Goal: Task Accomplishment & Management: Use online tool/utility

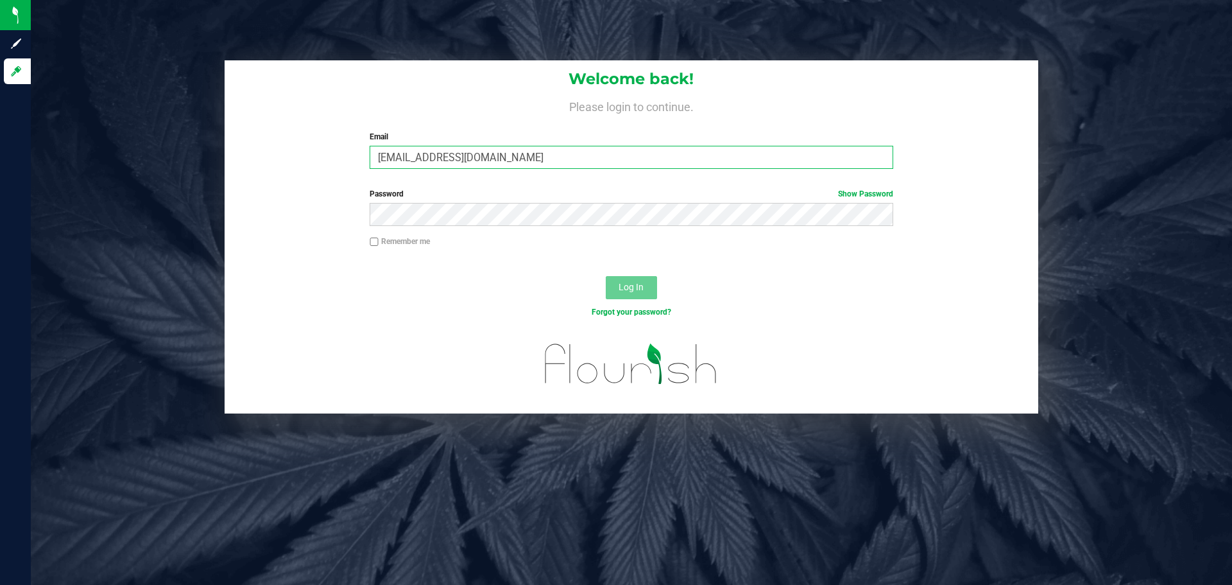
click at [483, 157] on input "jbach@ogeezbrands.com" at bounding box center [631, 157] width 523 height 23
click at [406, 151] on input "jbach@ogeezbrands.com" at bounding box center [631, 157] width 523 height 23
type input "jbach+metrc@ogeezbrands.com"
click at [606, 276] on button "Log In" at bounding box center [631, 287] width 51 height 23
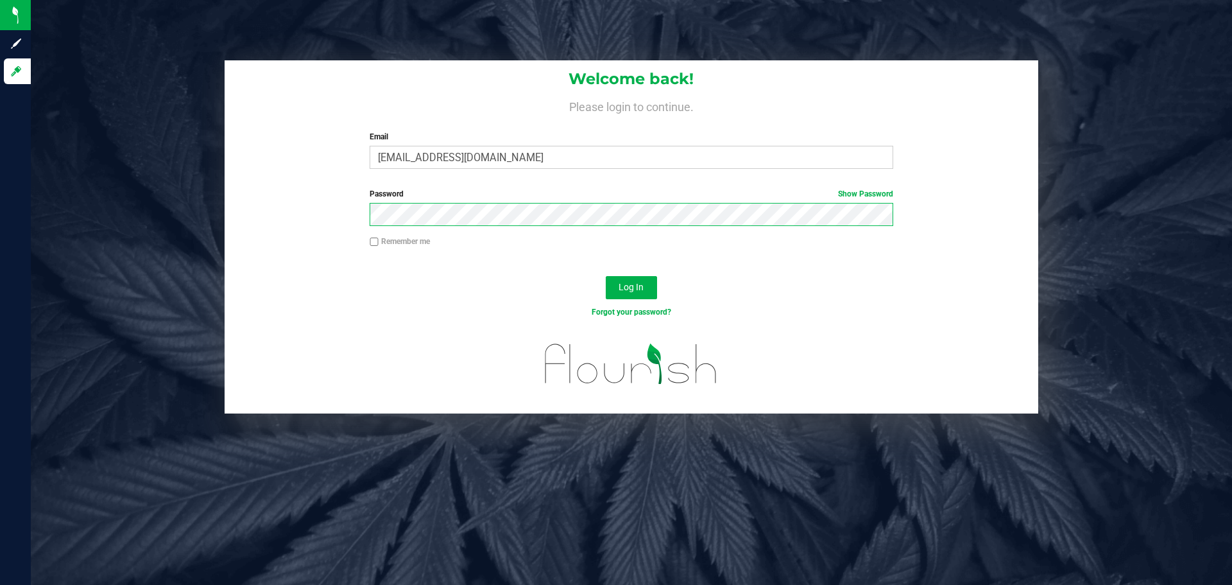
click at [606, 276] on button "Log In" at bounding box center [631, 287] width 51 height 23
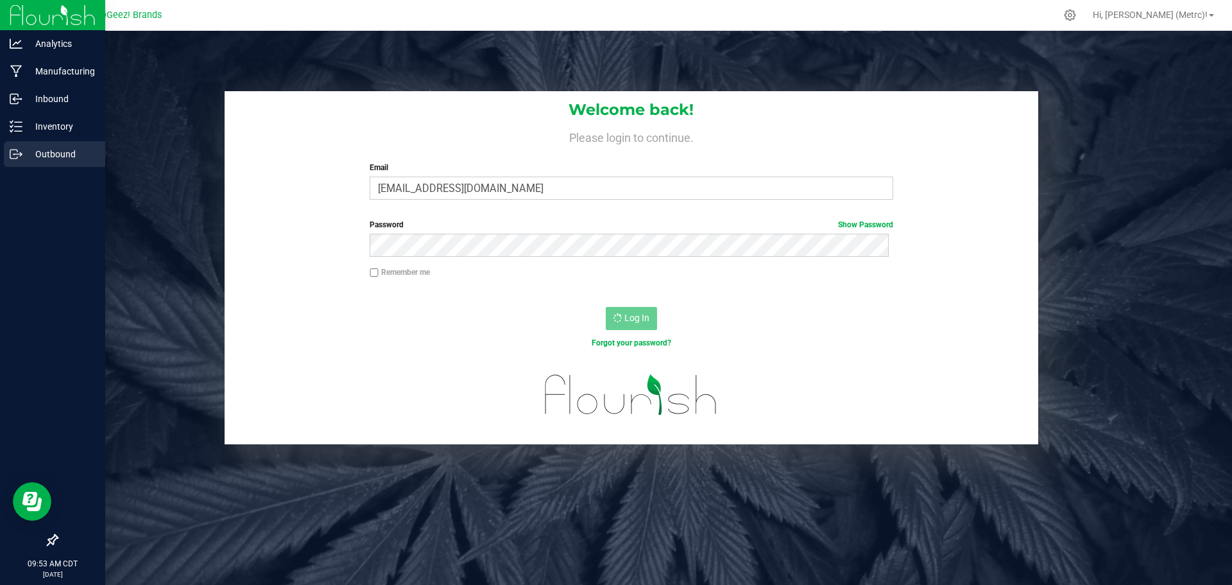
click at [13, 159] on icon at bounding box center [13, 154] width 7 height 9
click at [47, 154] on p "Outbound" at bounding box center [60, 153] width 77 height 15
click at [49, 152] on p "Outbound" at bounding box center [60, 153] width 77 height 15
click at [21, 152] on icon at bounding box center [16, 154] width 13 height 13
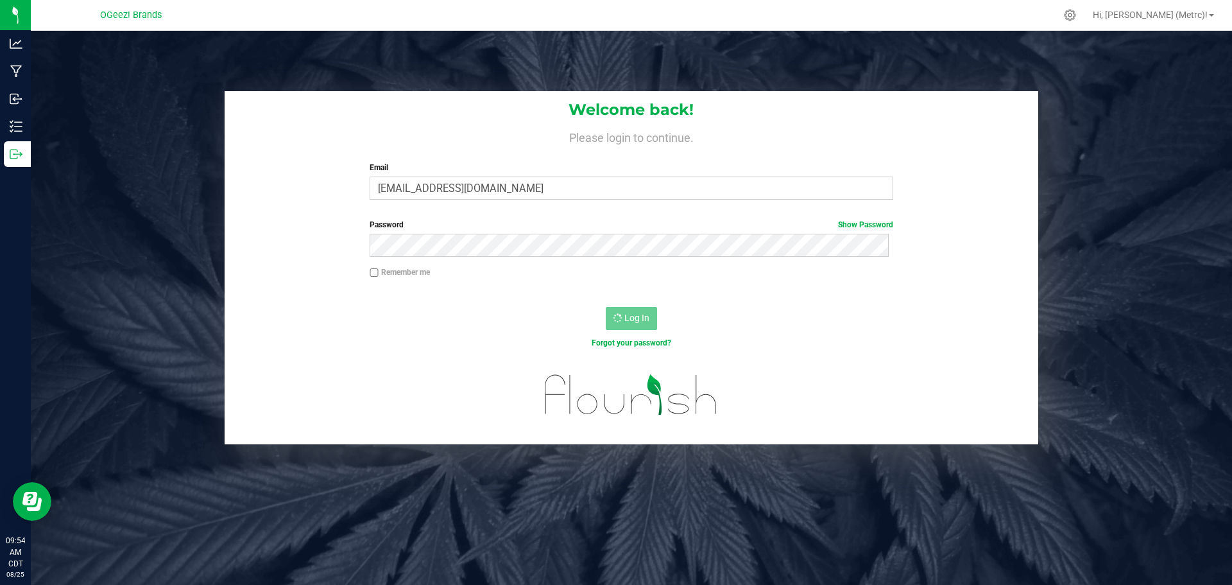
click at [423, 293] on div at bounding box center [632, 296] width 814 height 10
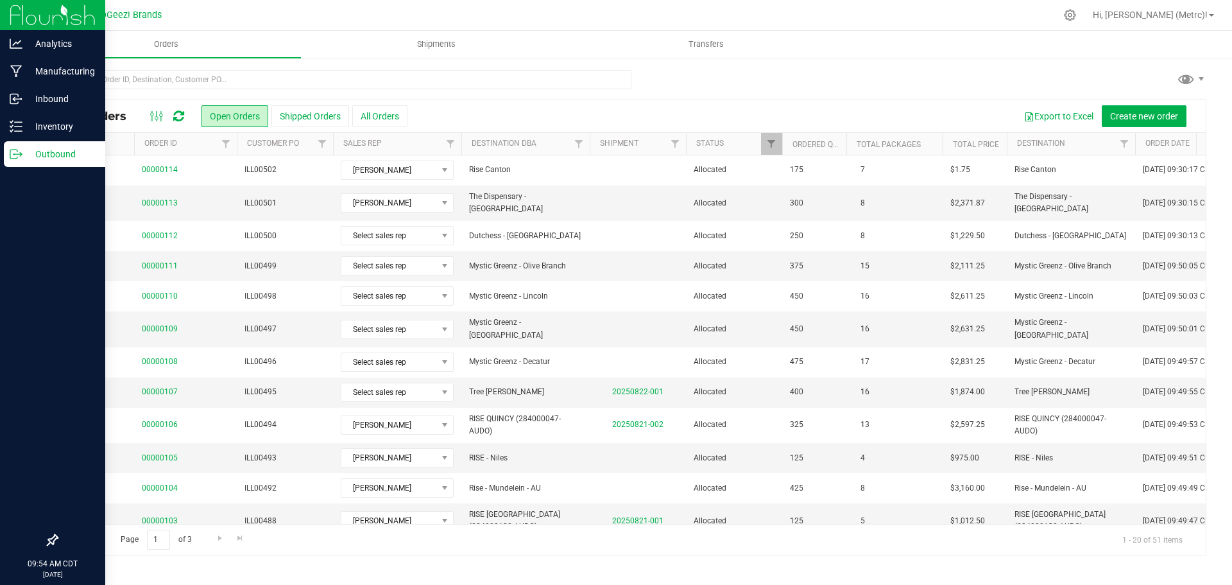
click at [21, 152] on icon at bounding box center [16, 154] width 13 height 13
click at [42, 166] on div "Outbound" at bounding box center [54, 154] width 101 height 26
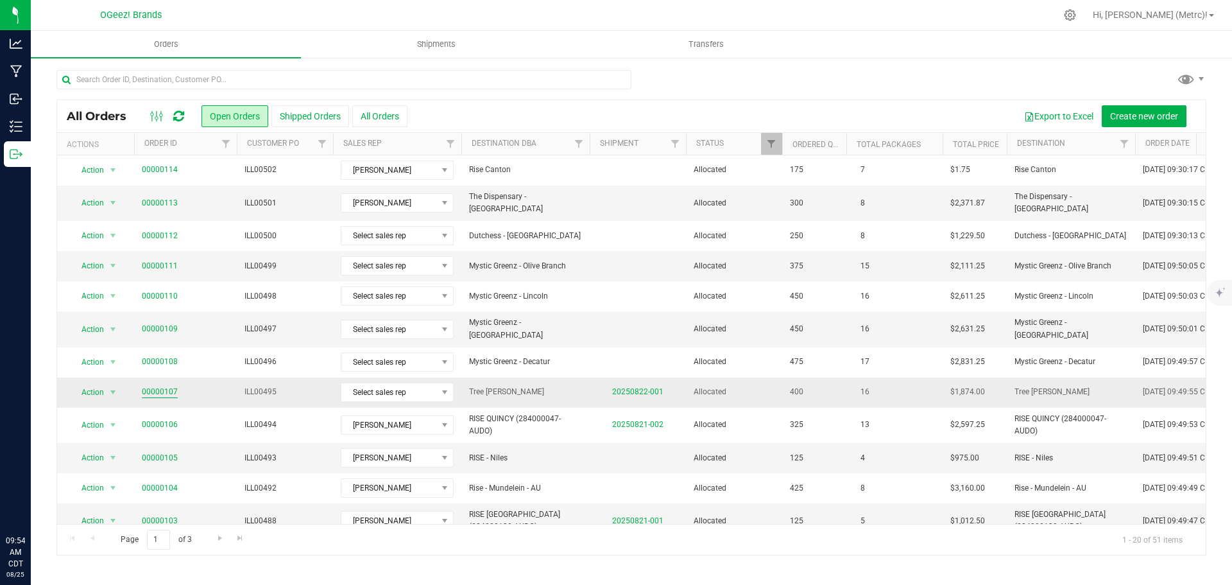
click at [160, 386] on link "00000107" at bounding box center [160, 392] width 36 height 12
click at [151, 386] on link "00000107" at bounding box center [160, 392] width 36 height 12
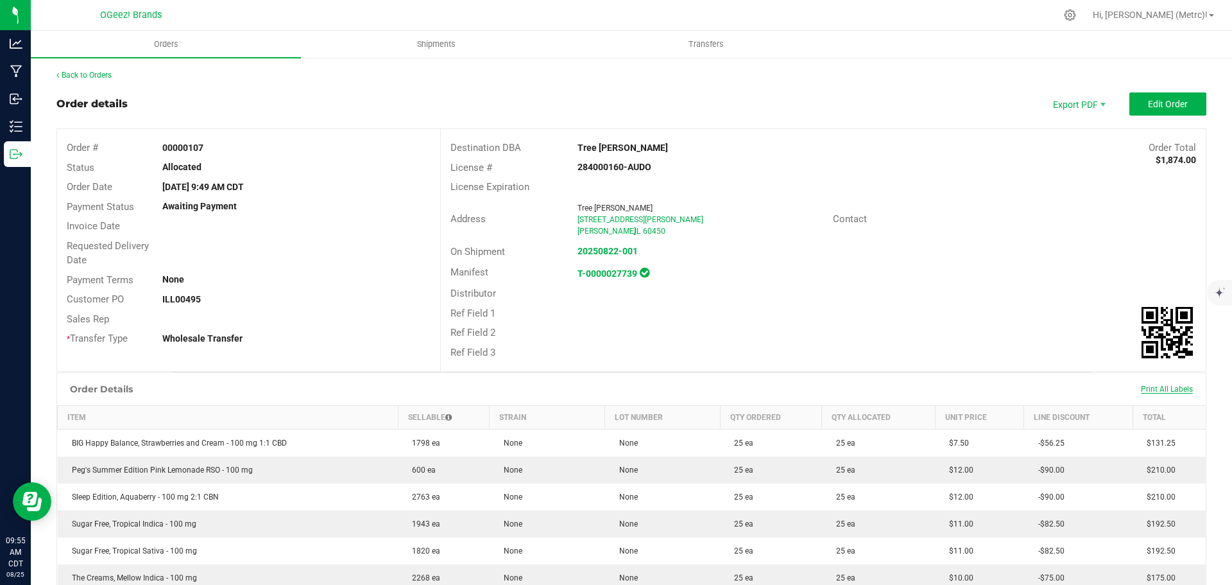
click at [1177, 391] on span "Print All Labels" at bounding box center [1167, 388] width 52 height 9
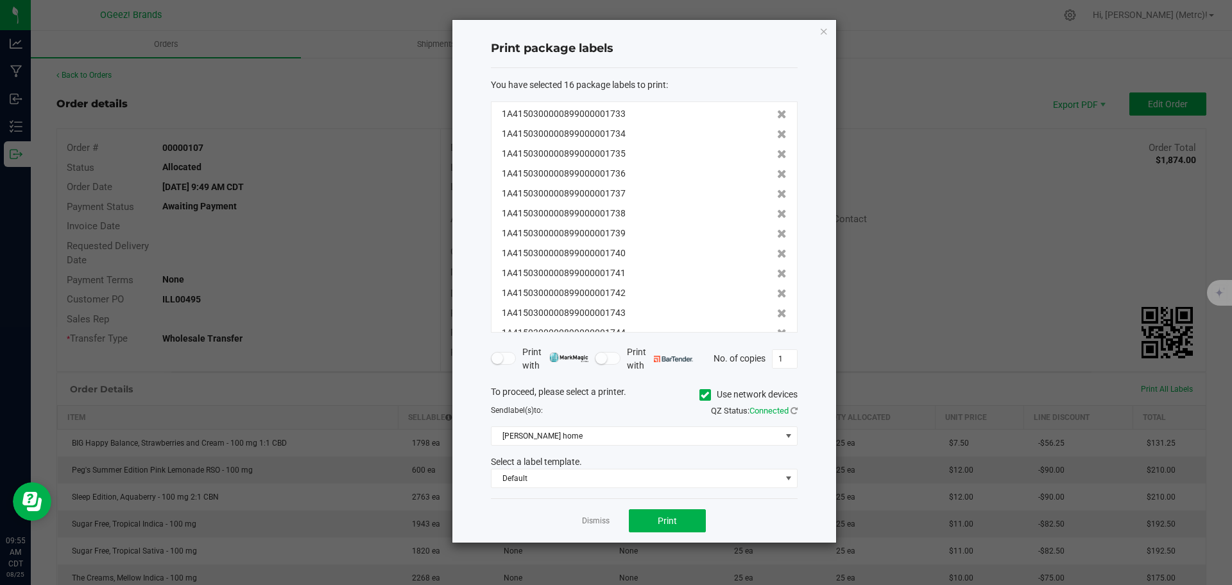
click at [710, 393] on label "Use network devices" at bounding box center [749, 394] width 98 height 13
click at [0, 0] on input "Use network devices" at bounding box center [0, 0] width 0 height 0
click at [687, 427] on span at bounding box center [636, 436] width 289 height 18
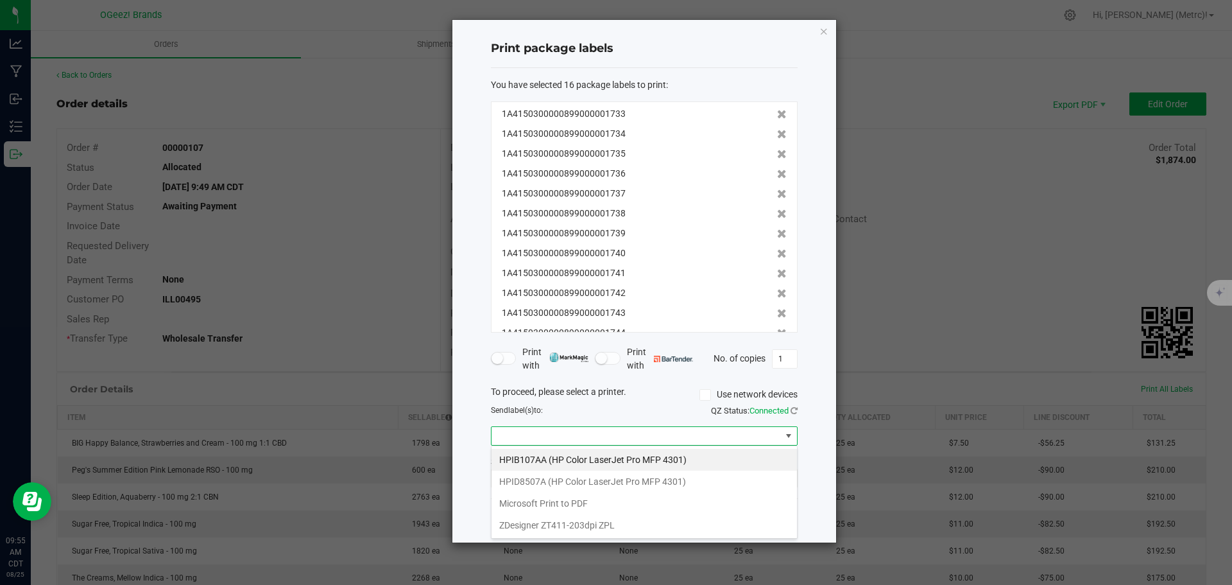
click at [672, 438] on span at bounding box center [636, 436] width 289 height 18
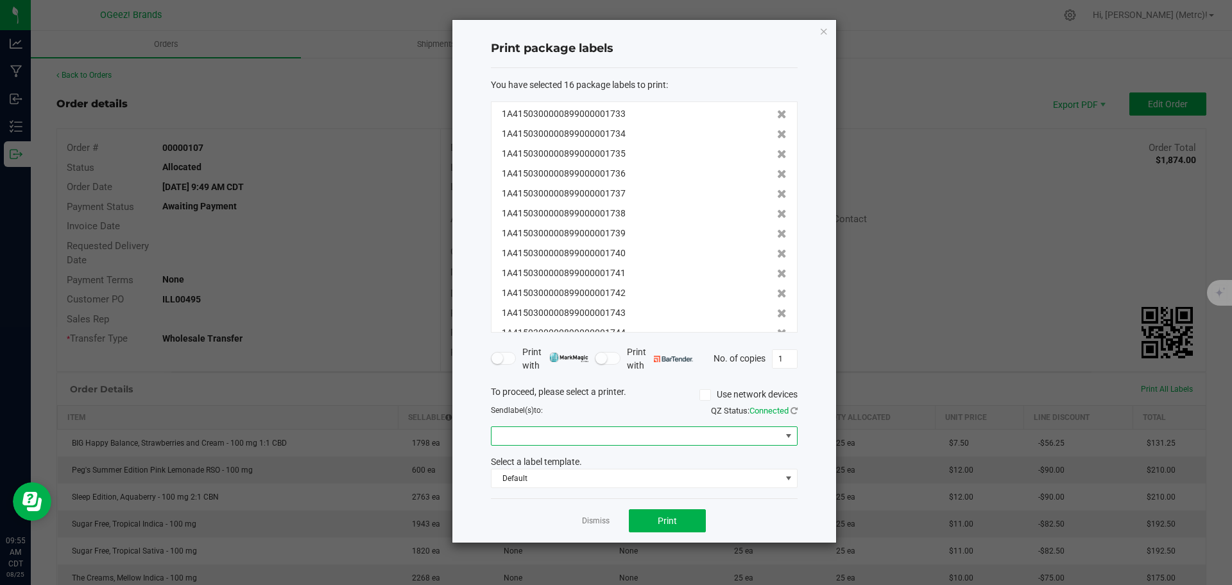
click at [672, 436] on span at bounding box center [636, 436] width 289 height 18
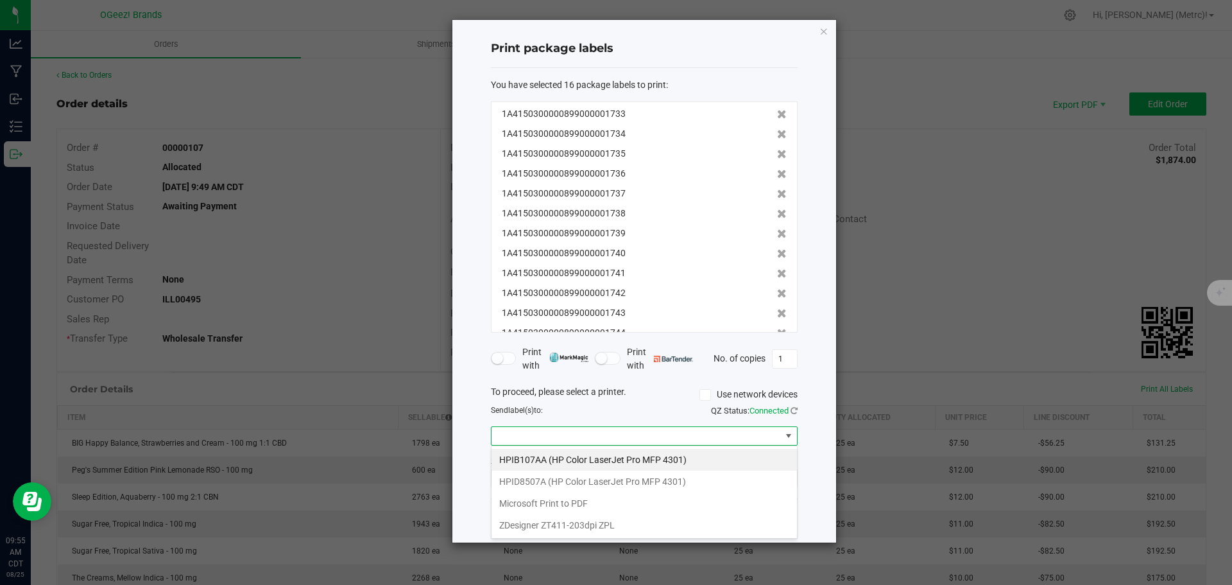
scroll to position [19, 307]
click at [583, 523] on ZPL "ZDesigner ZT411-203dpi ZPL" at bounding box center [644, 525] width 305 height 22
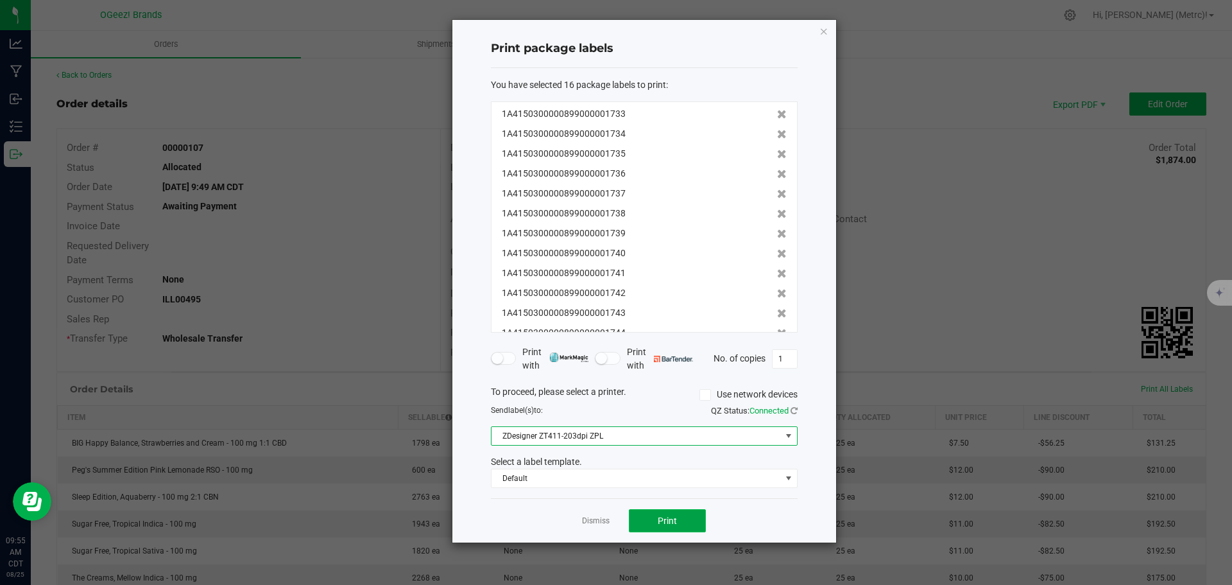
click at [667, 515] on span "Print" at bounding box center [667, 520] width 19 height 10
